Goal: Transaction & Acquisition: Download file/media

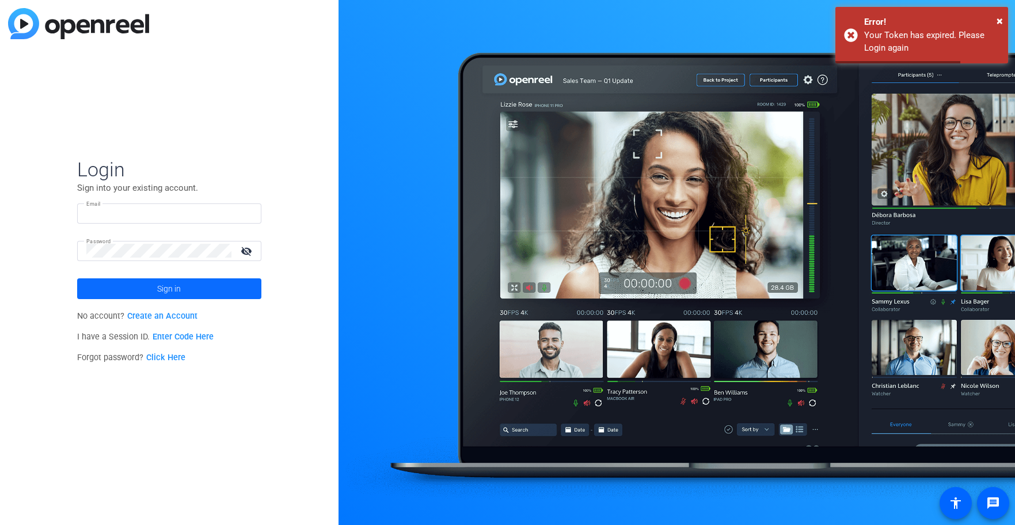
type input "[EMAIL_ADDRESS][PERSON_NAME][DOMAIN_NAME]"
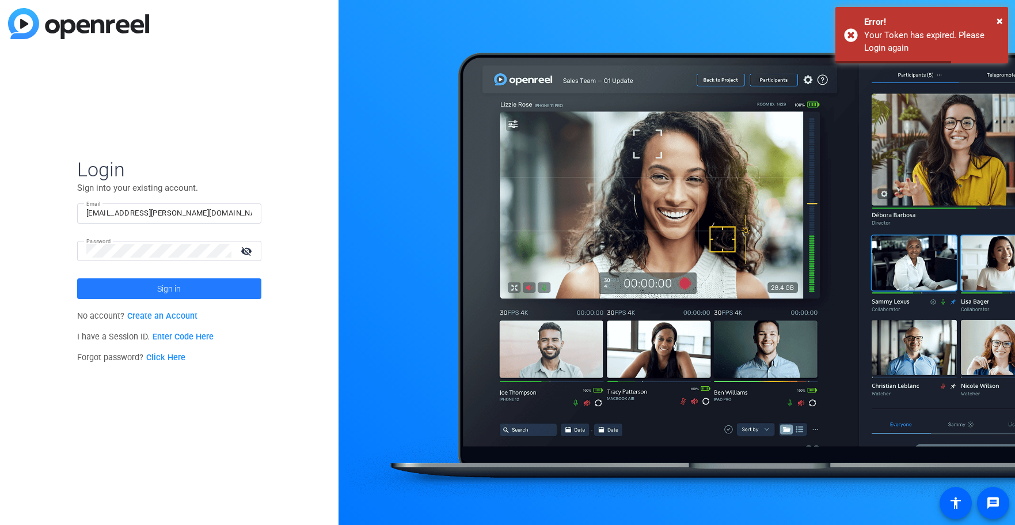
click at [159, 288] on span "Sign in" at bounding box center [169, 288] width 24 height 29
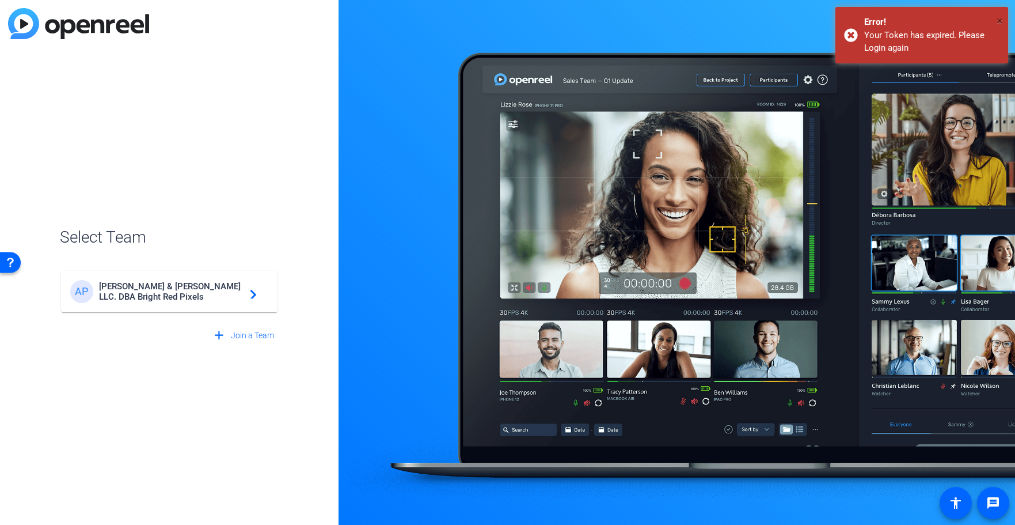
drag, startPoint x: 1000, startPoint y: 17, endPoint x: 607, endPoint y: 170, distance: 422.3
click at [1000, 17] on span "×" at bounding box center [1000, 21] width 6 height 14
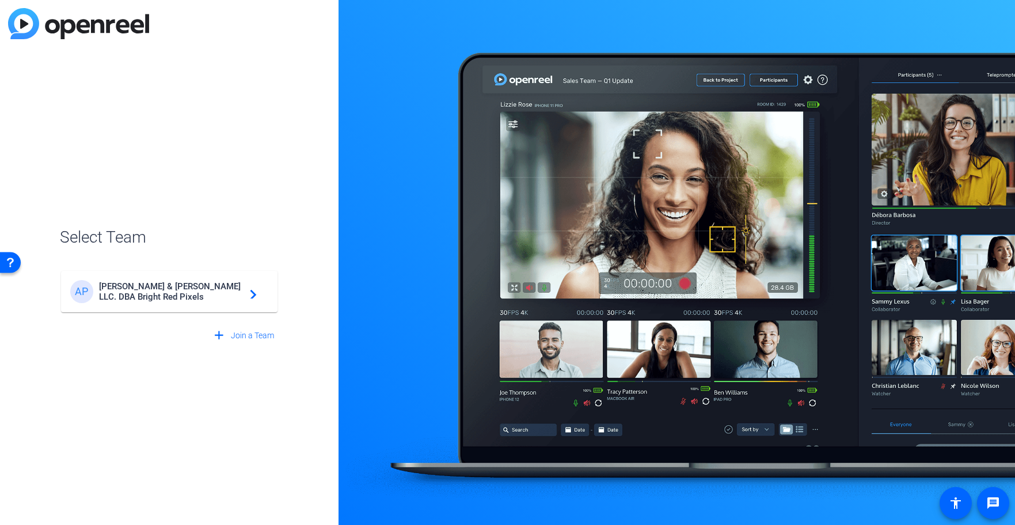
click at [181, 287] on span "[PERSON_NAME] & [PERSON_NAME] LLC. DBA Bright Red Pixels" at bounding box center [171, 291] width 144 height 21
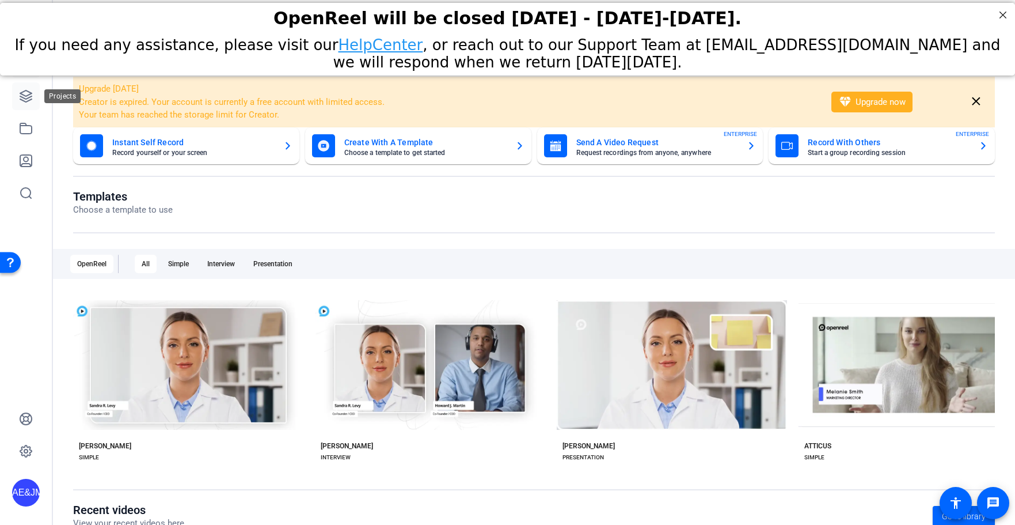
click at [24, 96] on icon at bounding box center [26, 96] width 14 height 14
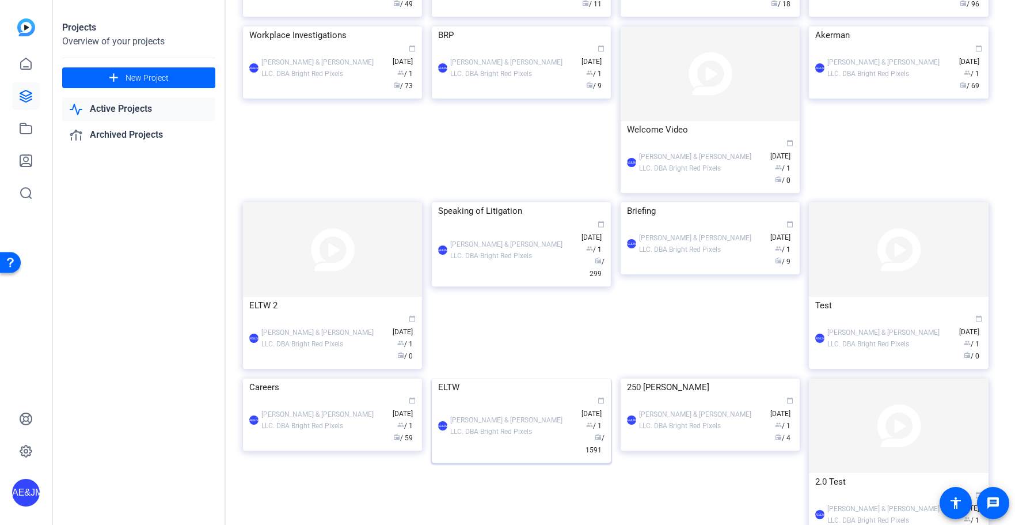
scroll to position [445, 0]
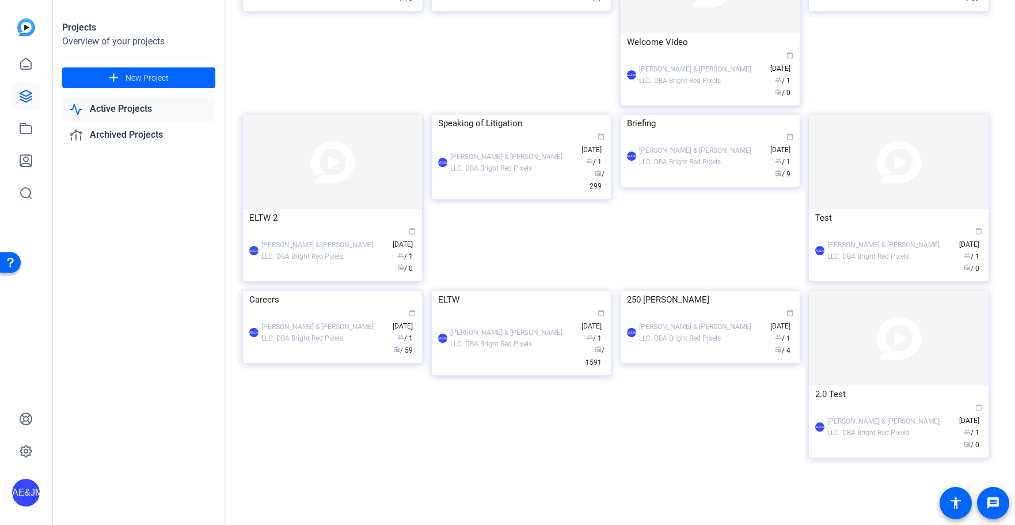
click at [497, 369] on div "AE&JMLDBRP [PERSON_NAME] & [PERSON_NAME] LLC. DBA Bright Red Pixels calendar_to…" at bounding box center [521, 338] width 166 height 60
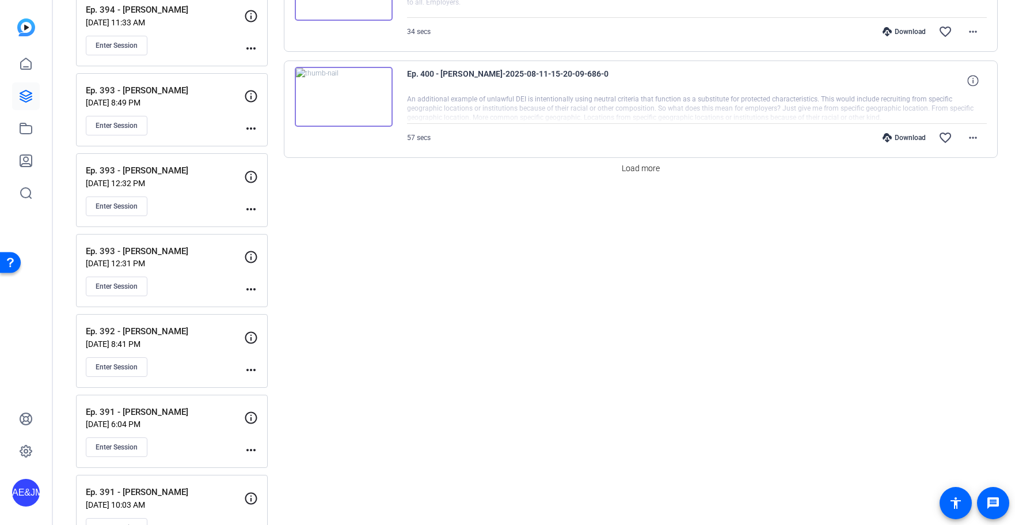
scroll to position [1116, 0]
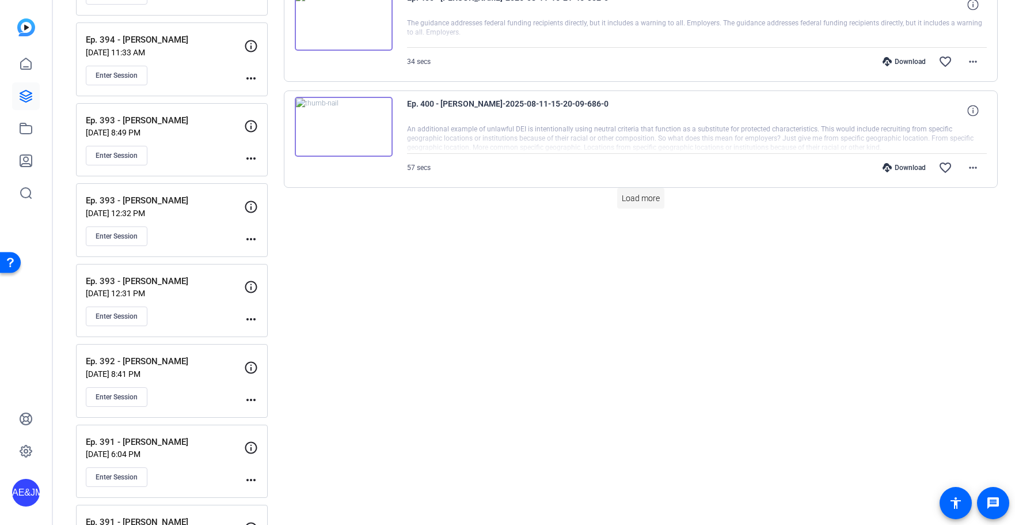
click at [636, 198] on span "Load more" at bounding box center [641, 198] width 38 height 12
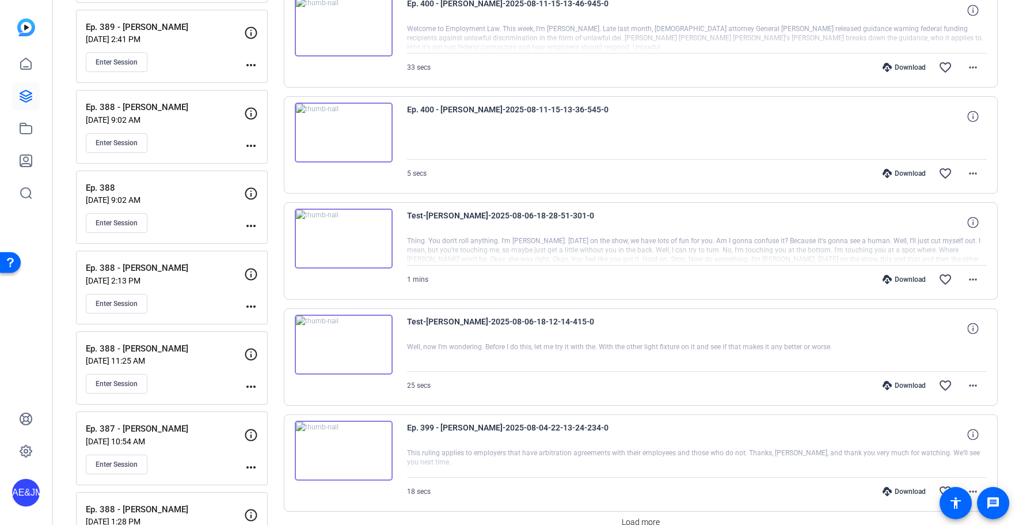
scroll to position [1768, 0]
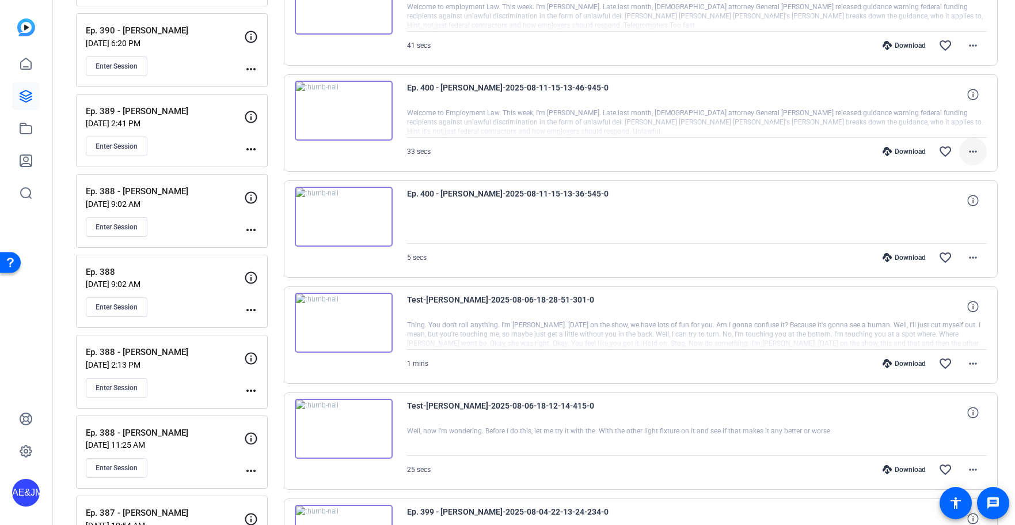
click at [983, 155] on span at bounding box center [973, 152] width 28 height 28
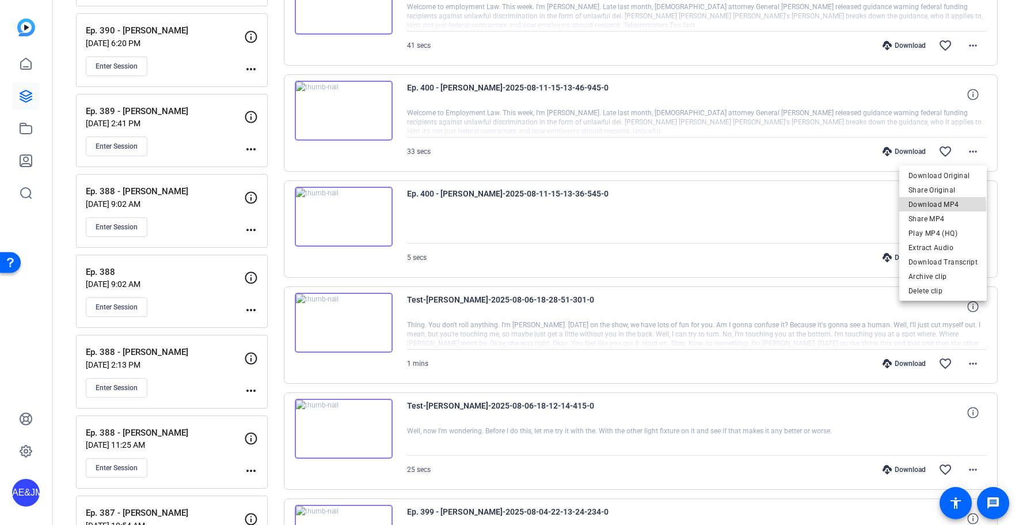
click at [937, 207] on span "Download MP4" at bounding box center [943, 205] width 69 height 14
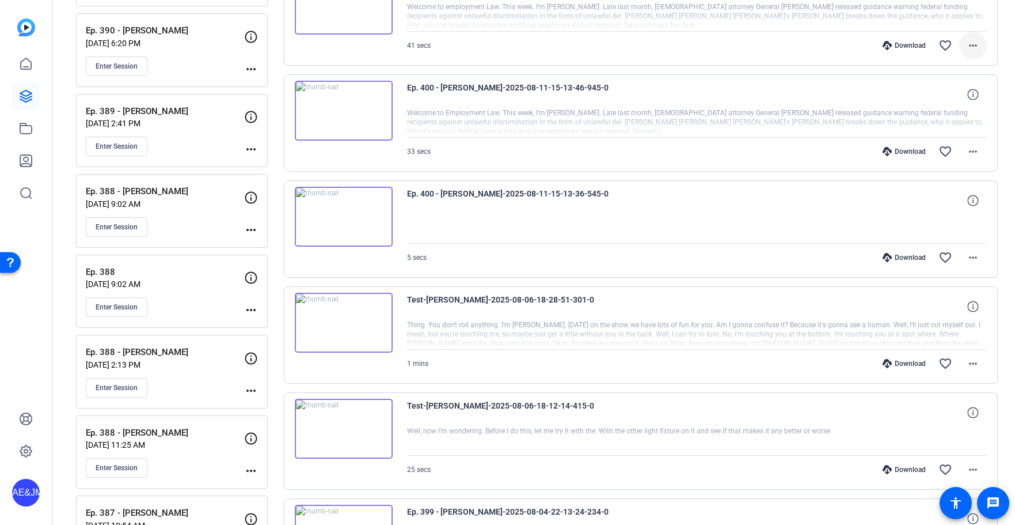
click at [975, 43] on mat-icon "more_horiz" at bounding box center [973, 46] width 14 height 14
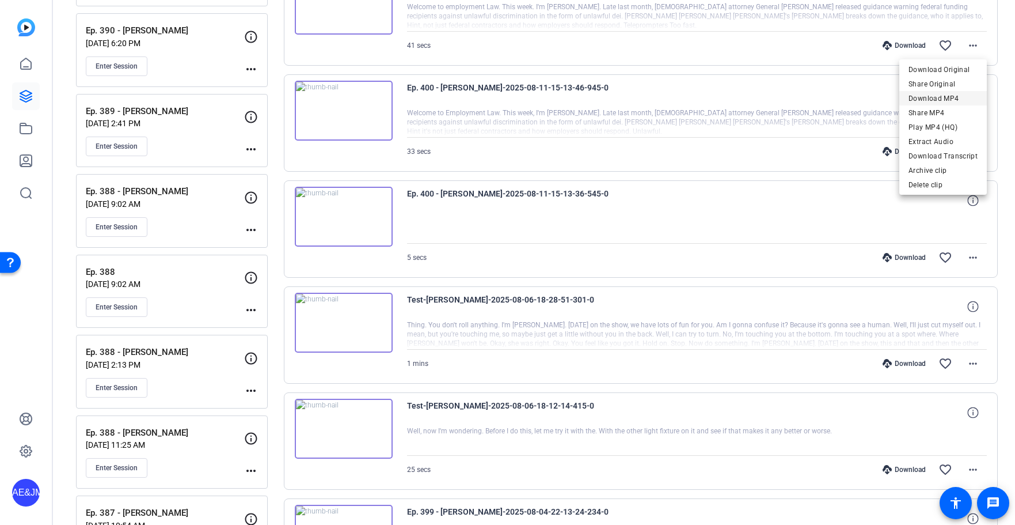
click at [939, 97] on span "Download MP4" at bounding box center [943, 99] width 69 height 14
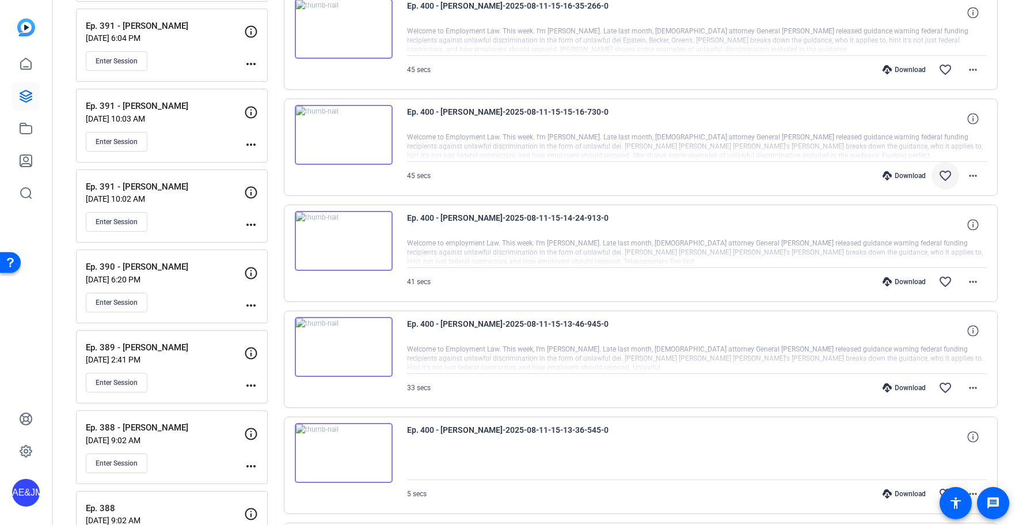
scroll to position [1526, 0]
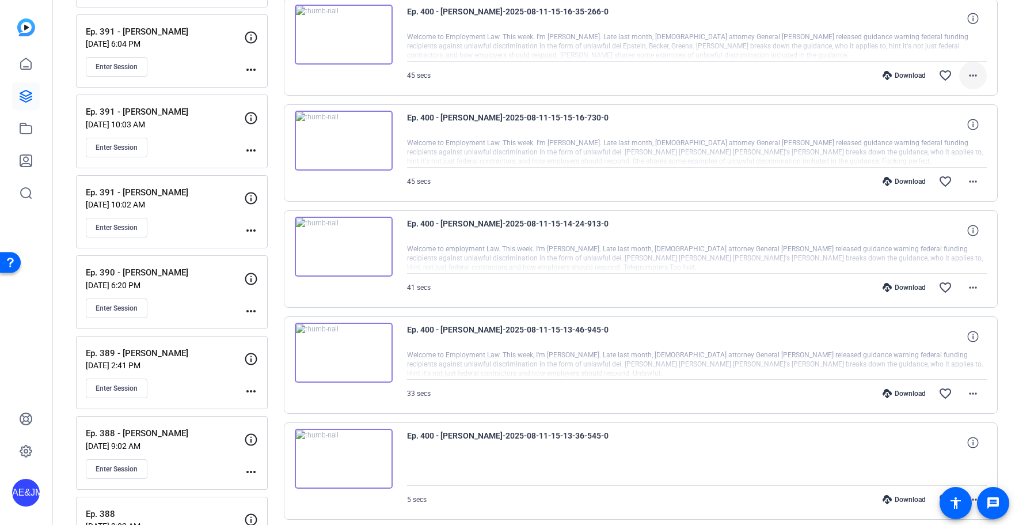
click at [972, 68] on span at bounding box center [973, 76] width 28 height 28
click at [927, 126] on span "Download MP4" at bounding box center [943, 128] width 69 height 14
click at [968, 180] on mat-icon "more_horiz" at bounding box center [973, 181] width 14 height 14
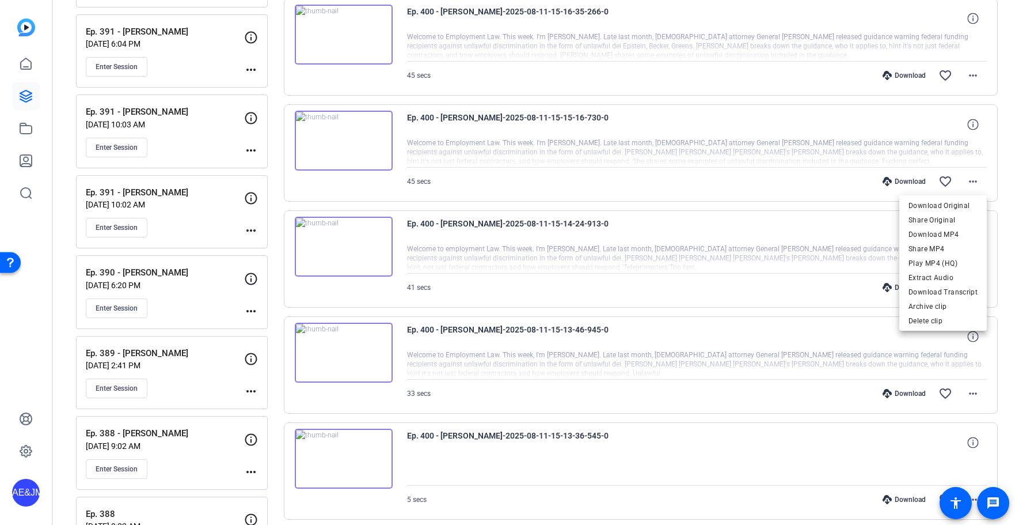
drag, startPoint x: 937, startPoint y: 241, endPoint x: 932, endPoint y: 234, distance: 8.3
click at [934, 236] on div "Download Original Share Original Download MP4 Share MP4 Play MP4 (HQ) Extract A…" at bounding box center [943, 248] width 88 height 101
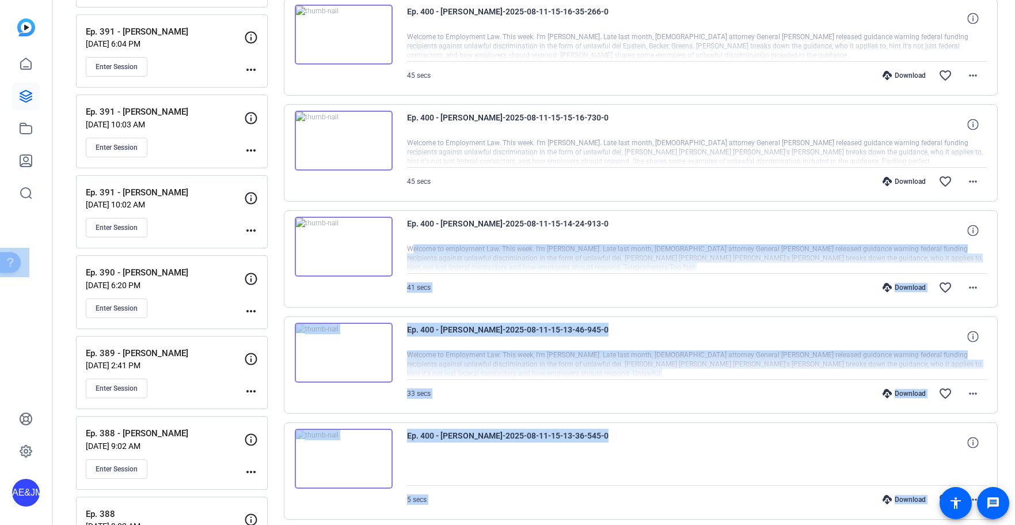
scroll to position [1525, 0]
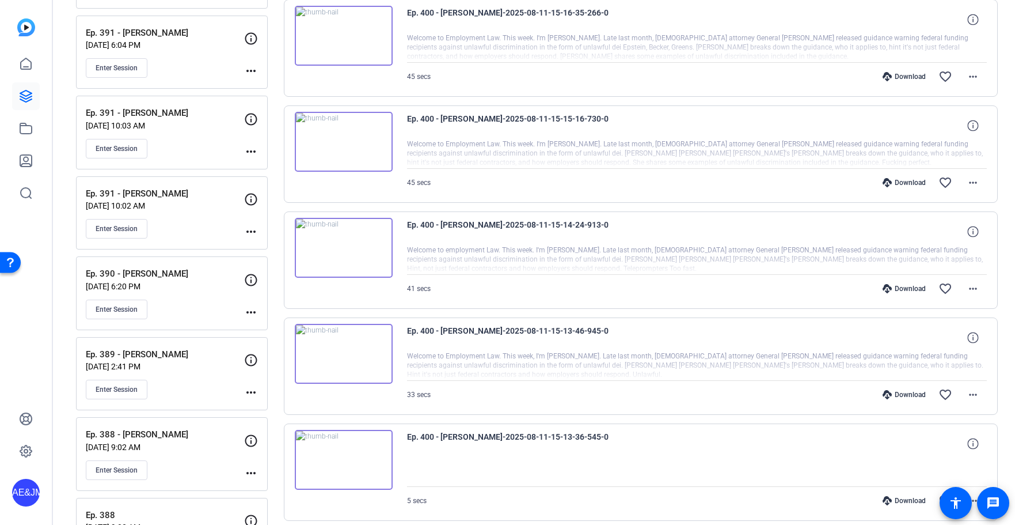
click at [934, 218] on div "Ep. 400 - [PERSON_NAME]-2025-08-11-15-14-24-913-0" at bounding box center [697, 232] width 580 height 28
click at [972, 181] on mat-icon "more_horiz" at bounding box center [973, 183] width 14 height 14
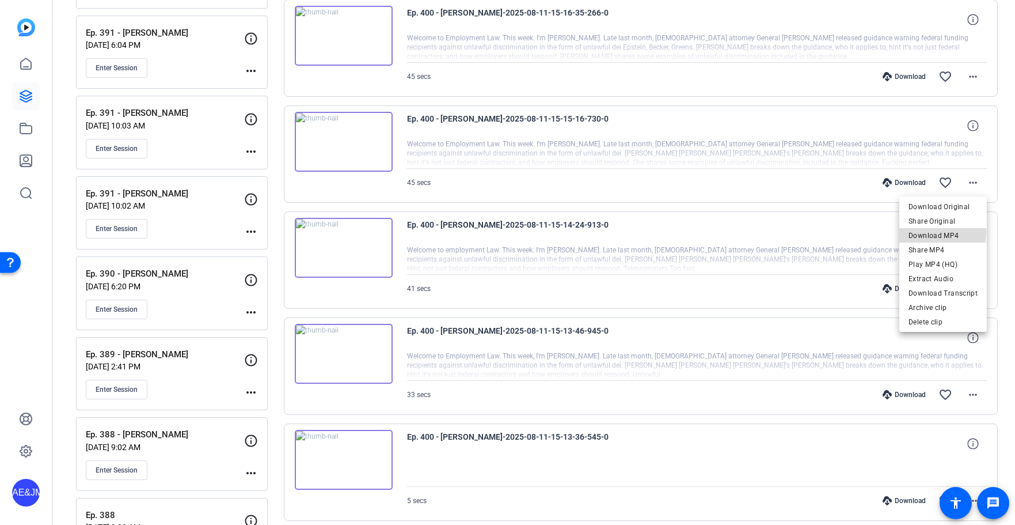
click at [930, 231] on span "Download MP4" at bounding box center [943, 236] width 69 height 14
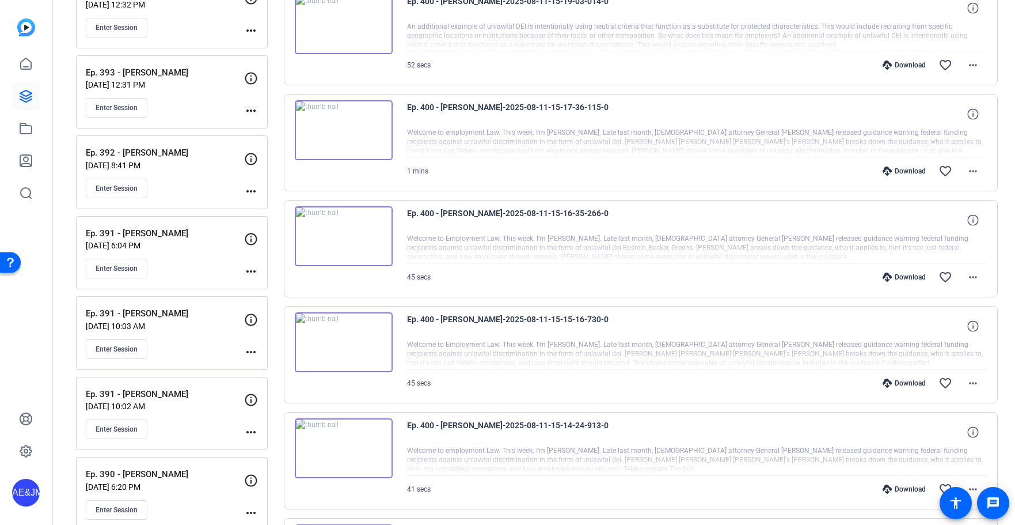
scroll to position [1321, 0]
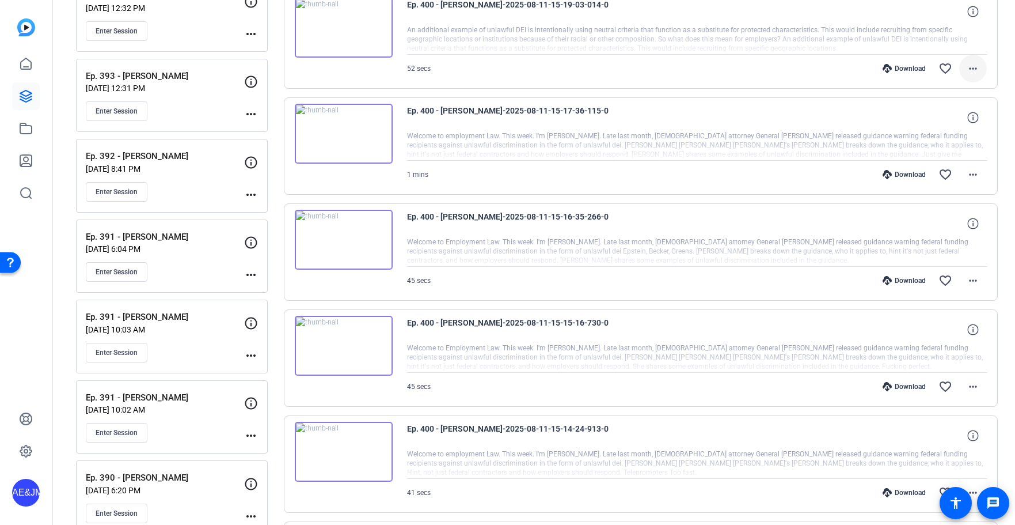
click at [979, 64] on mat-icon "more_horiz" at bounding box center [973, 69] width 14 height 14
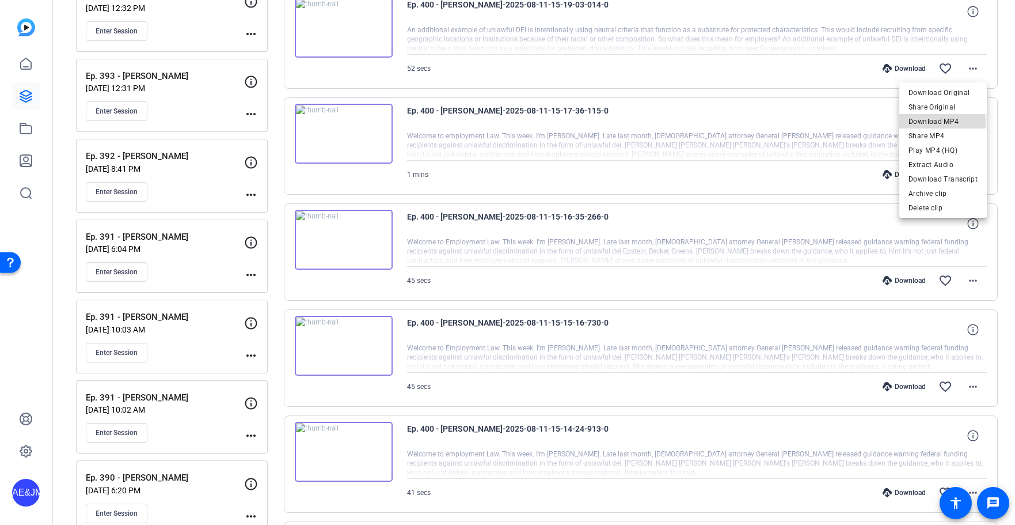
click at [924, 123] on span "Download MP4" at bounding box center [943, 122] width 69 height 14
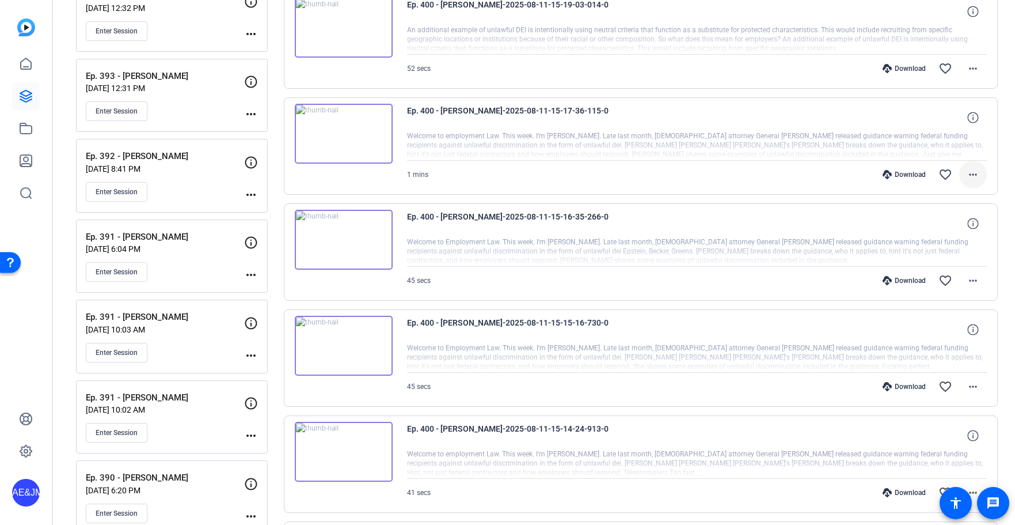
click at [975, 173] on mat-icon "more_horiz" at bounding box center [973, 175] width 14 height 14
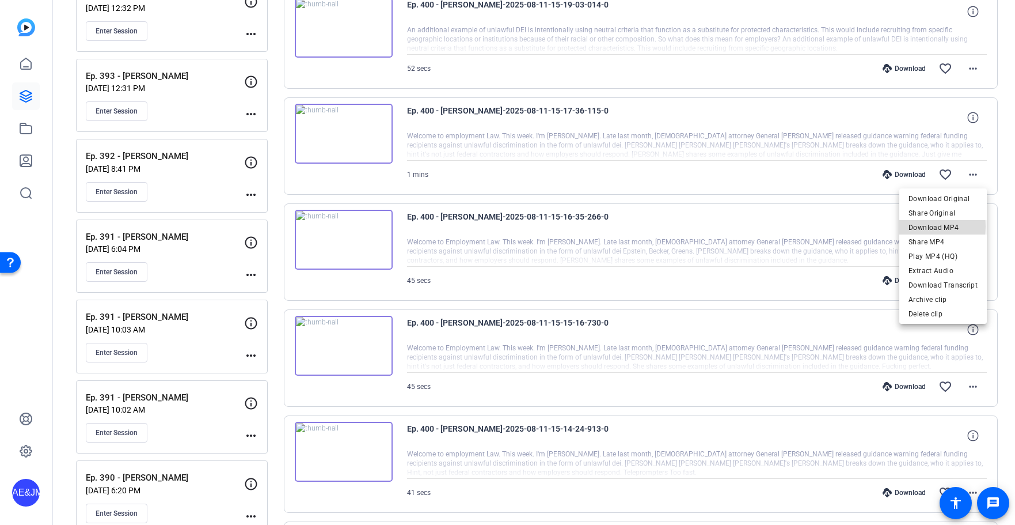
click at [909, 226] on button "Download MP4" at bounding box center [943, 227] width 88 height 14
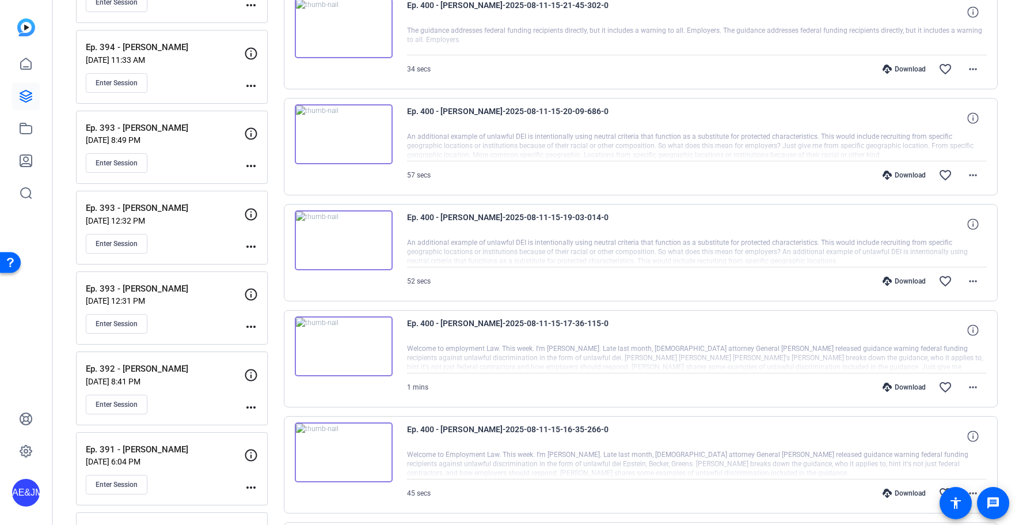
scroll to position [1084, 0]
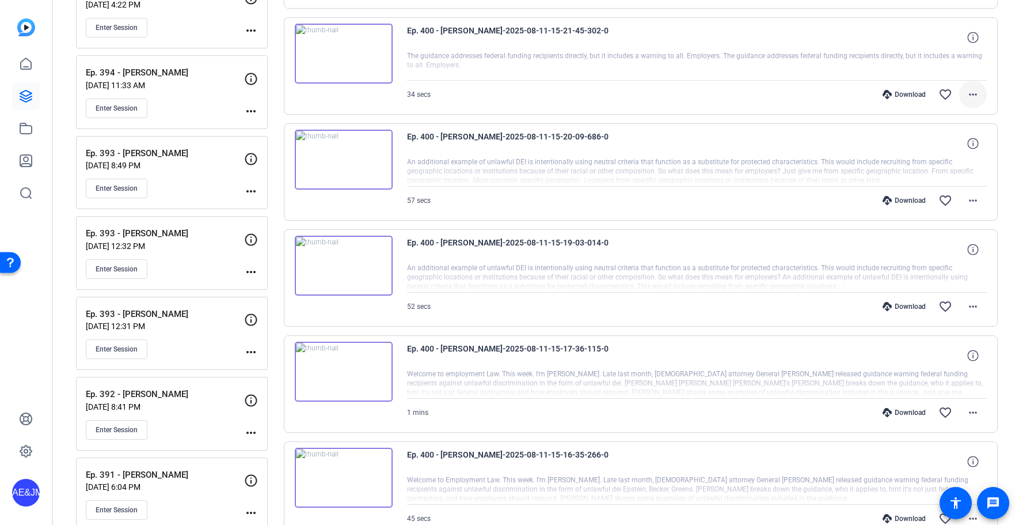
click at [964, 94] on span at bounding box center [973, 95] width 28 height 28
click at [937, 144] on span "Download MP4" at bounding box center [943, 147] width 69 height 14
click at [975, 198] on mat-icon "more_horiz" at bounding box center [973, 200] width 14 height 14
click at [956, 250] on span "Download MP4" at bounding box center [943, 253] width 69 height 14
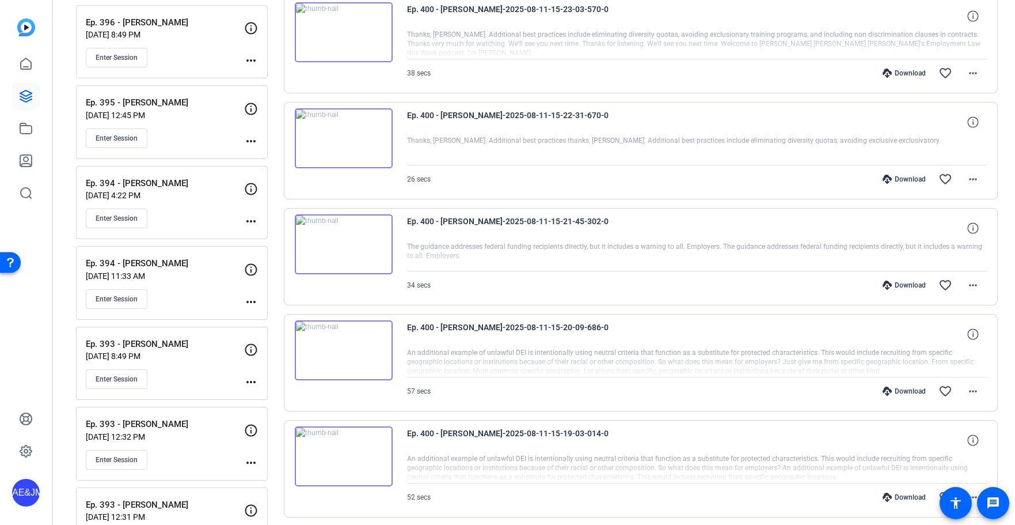
scroll to position [869, 0]
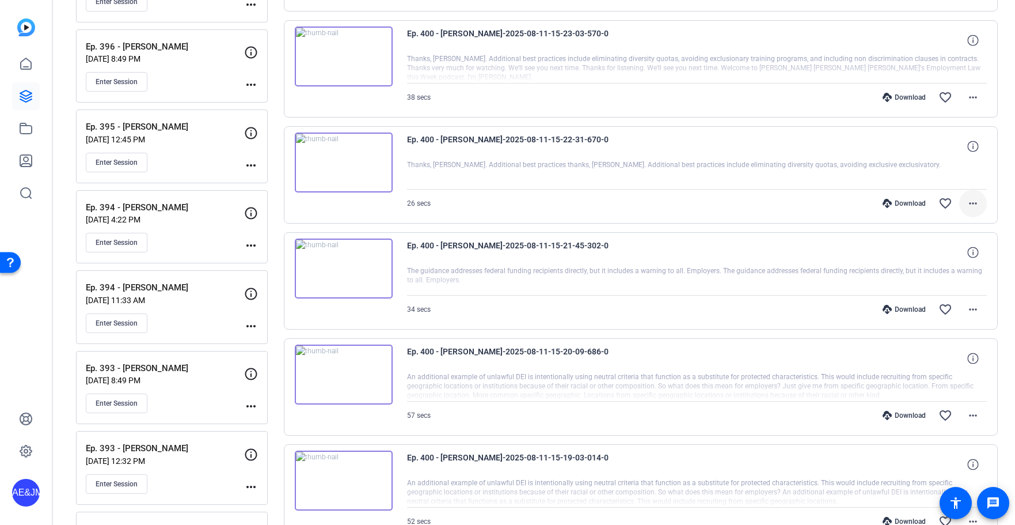
click at [971, 206] on mat-icon "more_horiz" at bounding box center [973, 203] width 14 height 14
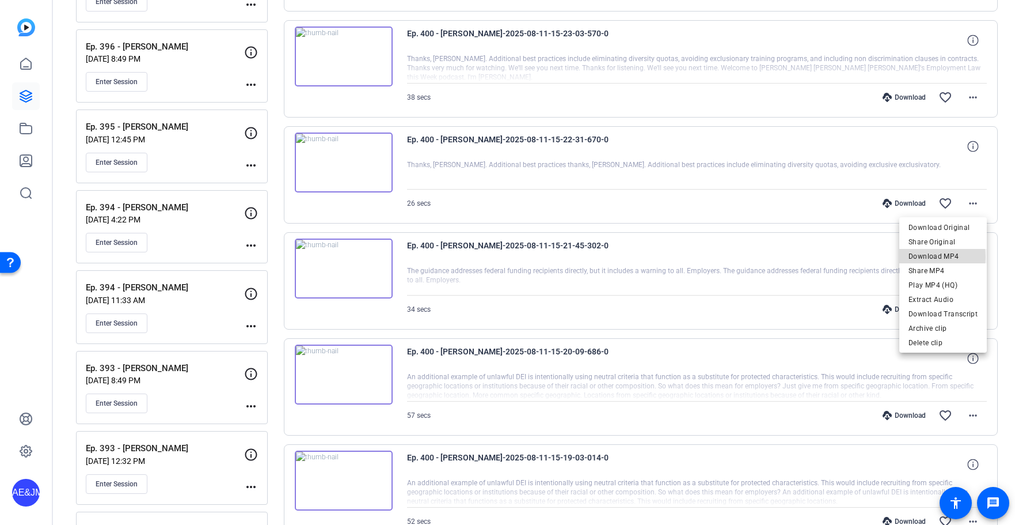
click at [916, 257] on span "Download MP4" at bounding box center [943, 256] width 69 height 14
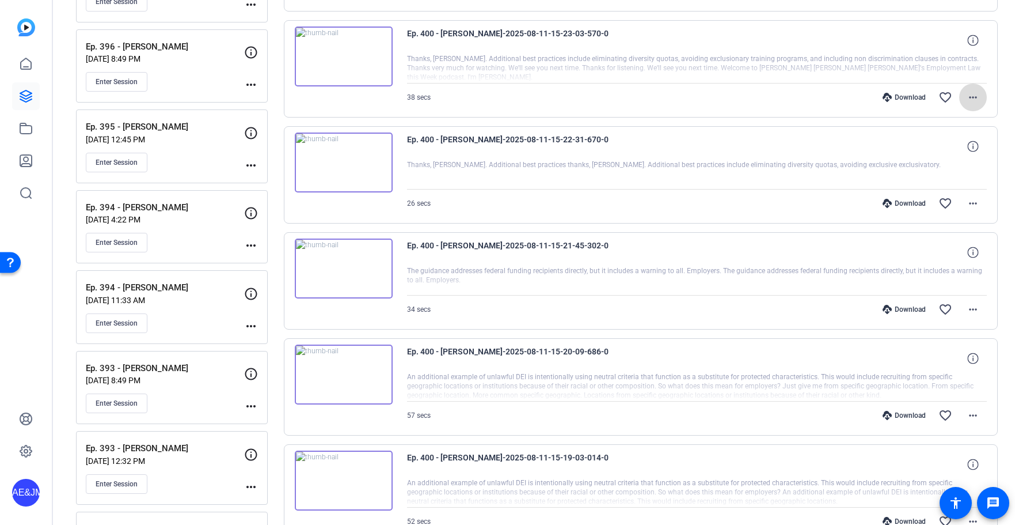
click at [970, 97] on mat-icon "more_horiz" at bounding box center [973, 97] width 14 height 14
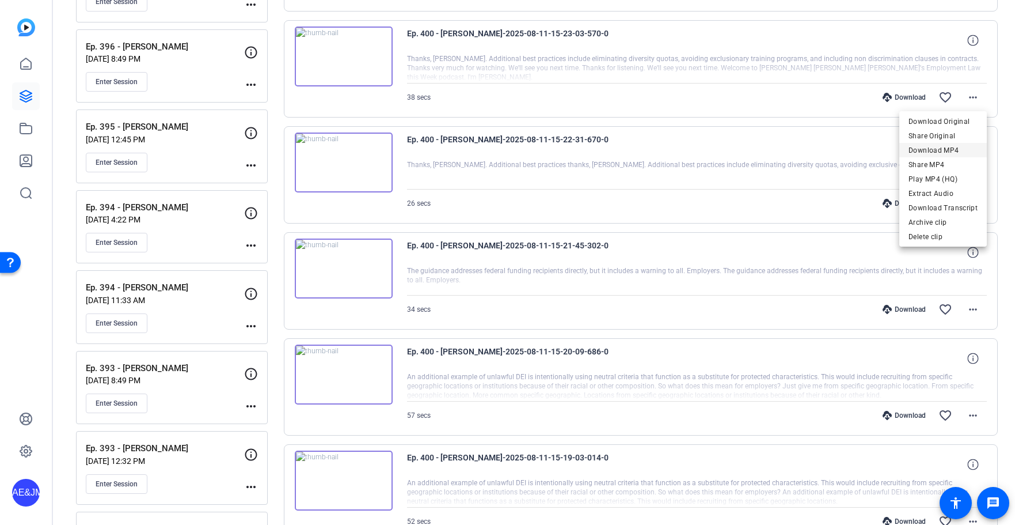
click at [947, 147] on span "Download MP4" at bounding box center [943, 150] width 69 height 14
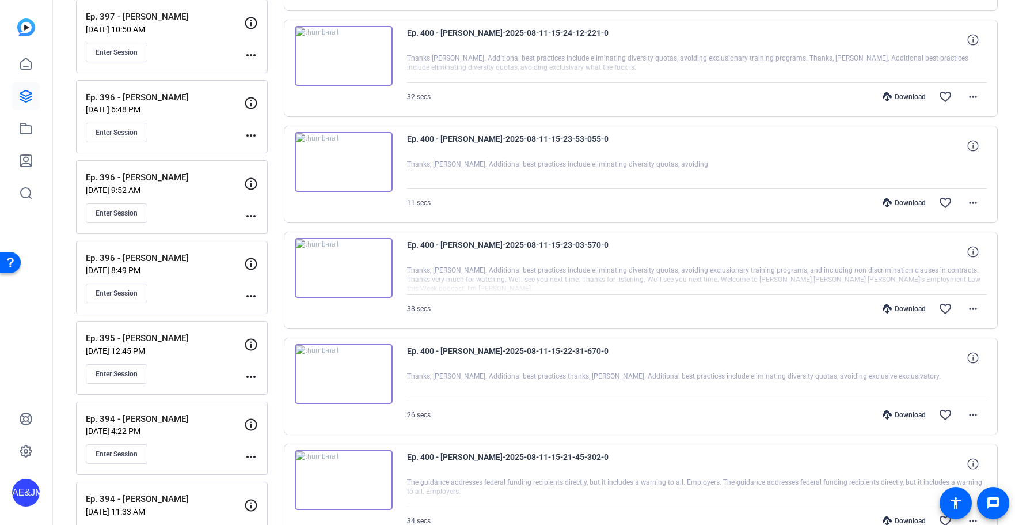
scroll to position [650, 0]
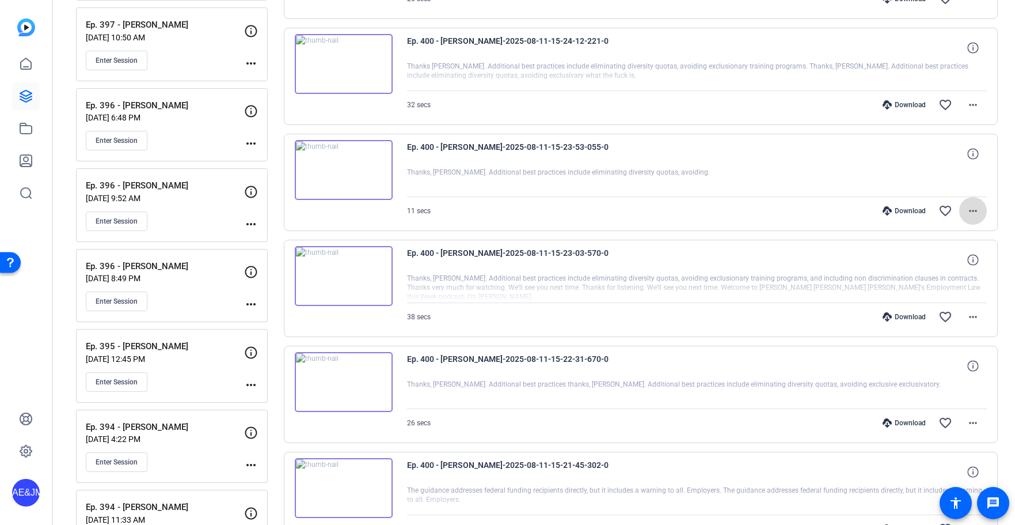
click at [974, 212] on mat-icon "more_horiz" at bounding box center [973, 211] width 14 height 14
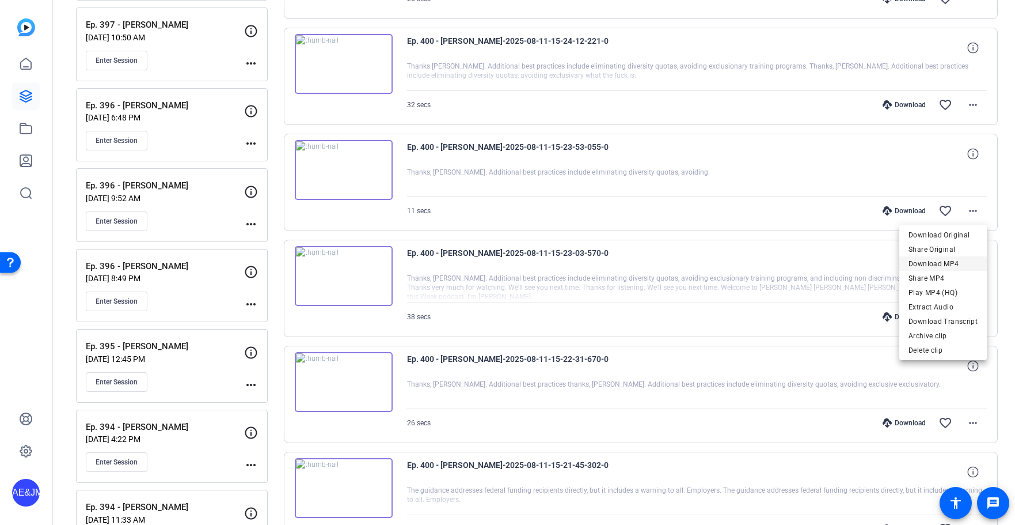
click at [947, 264] on span "Download MP4" at bounding box center [943, 264] width 69 height 14
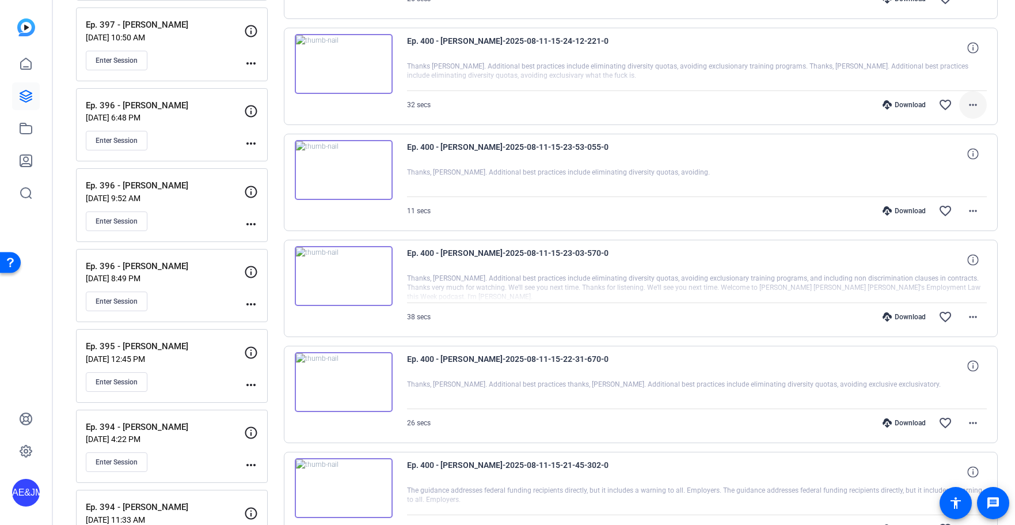
click at [974, 102] on mat-icon "more_horiz" at bounding box center [973, 105] width 14 height 14
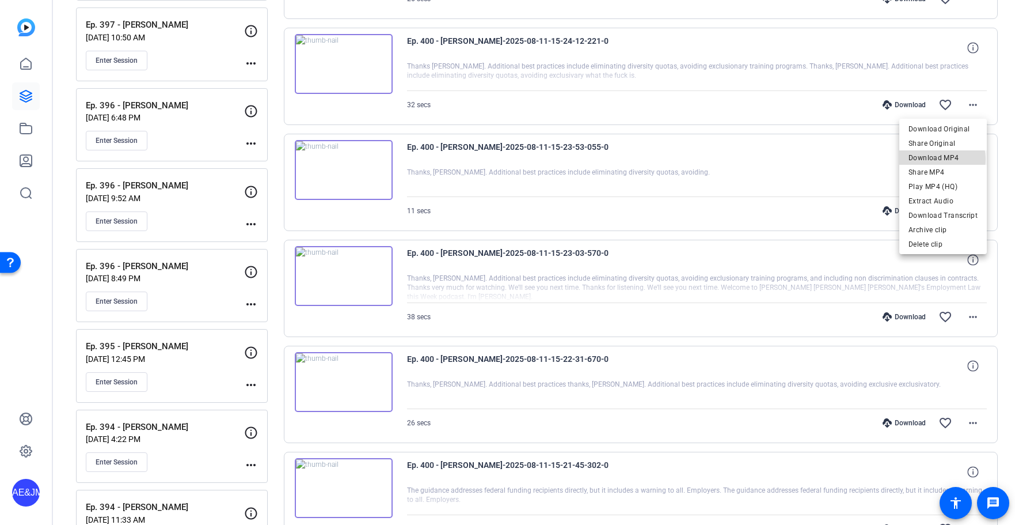
click at [936, 159] on span "Download MP4" at bounding box center [943, 158] width 69 height 14
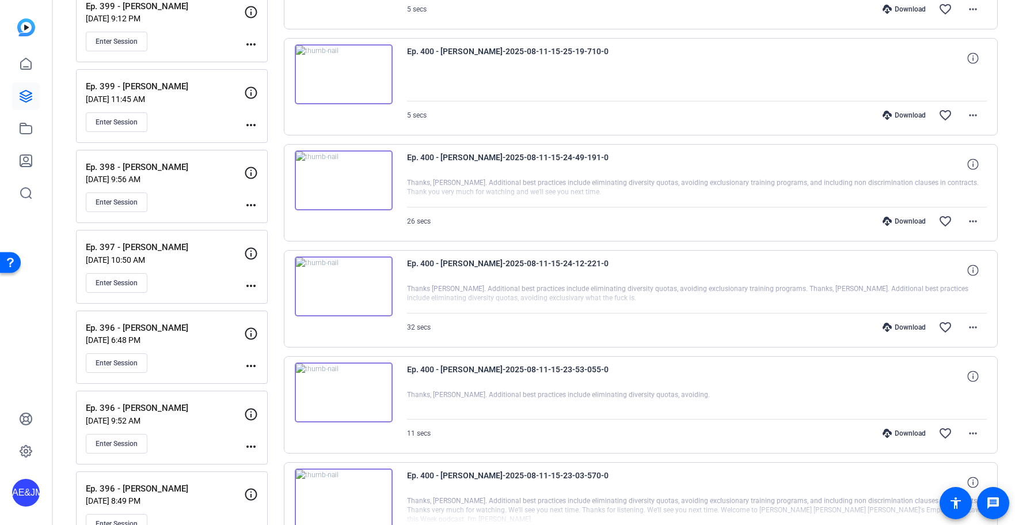
scroll to position [424, 0]
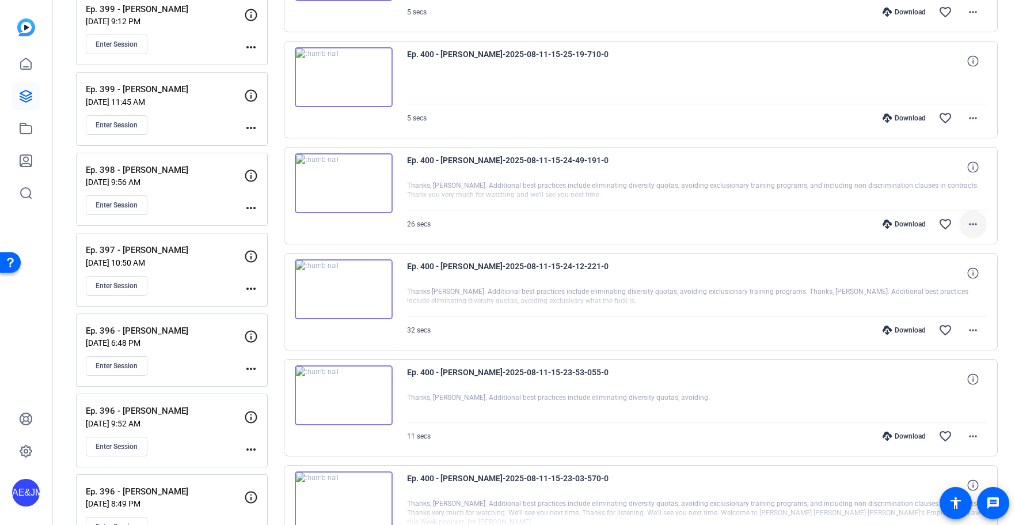
click at [975, 225] on mat-icon "more_horiz" at bounding box center [973, 224] width 14 height 14
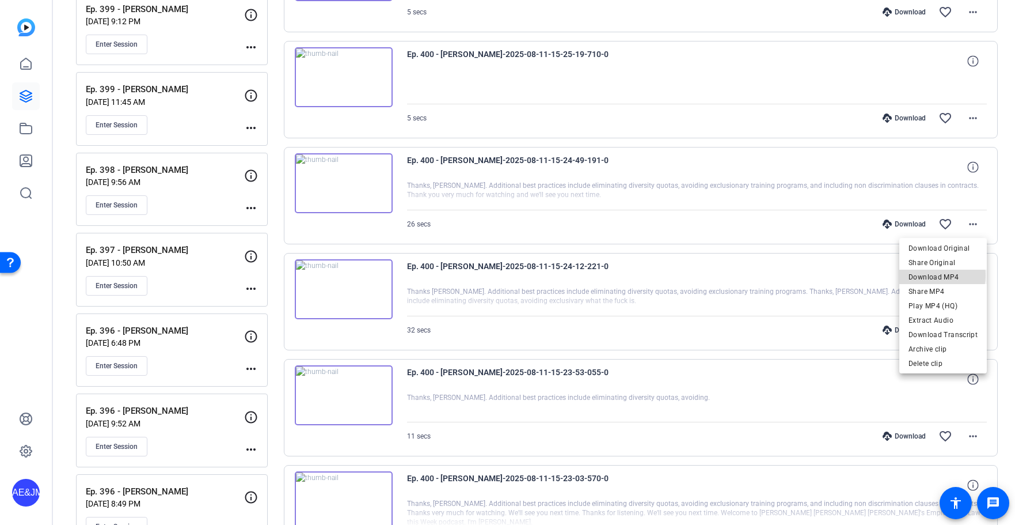
click at [934, 275] on span "Download MP4" at bounding box center [943, 277] width 69 height 14
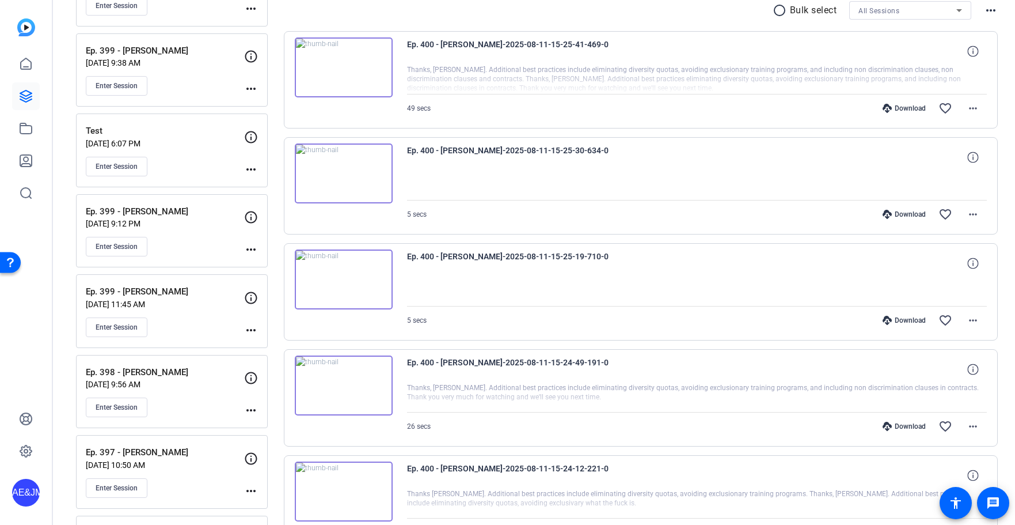
scroll to position [208, 0]
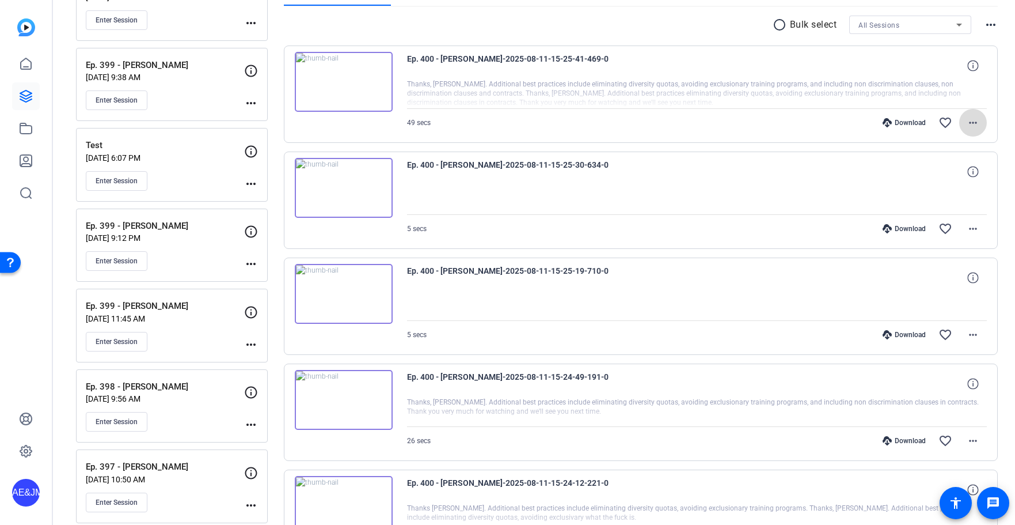
click at [974, 121] on mat-icon "more_horiz" at bounding box center [973, 123] width 14 height 14
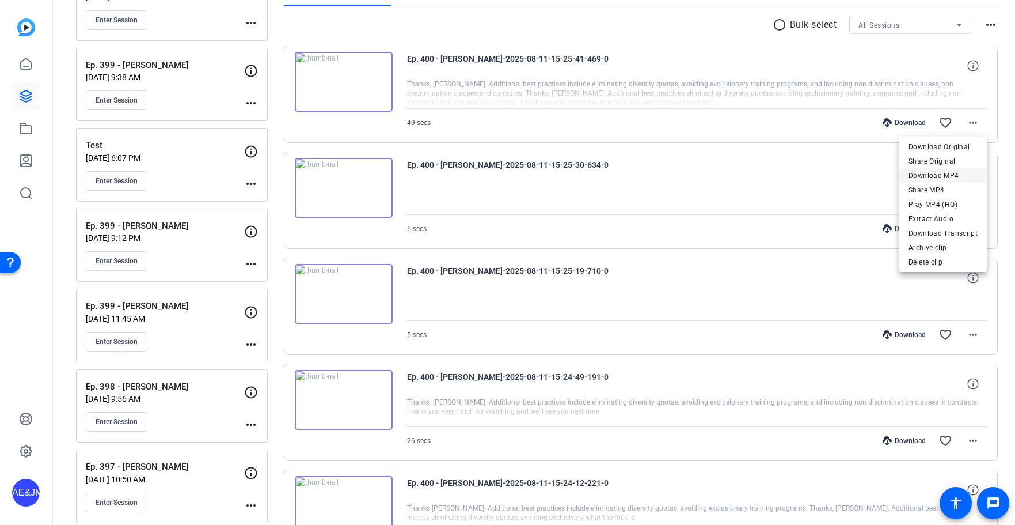
click at [937, 177] on span "Download MP4" at bounding box center [943, 176] width 69 height 14
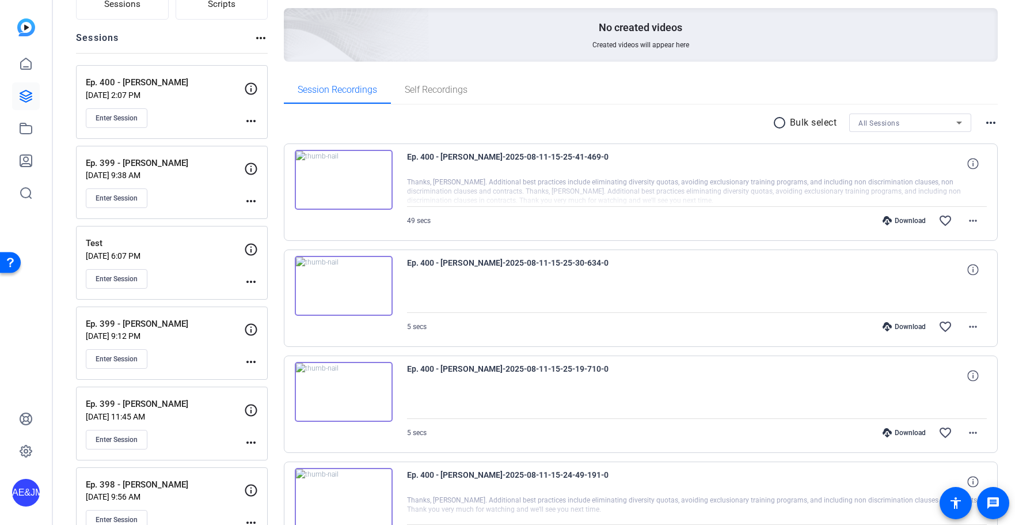
scroll to position [109, 0]
